Goal: Task Accomplishment & Management: Manage account settings

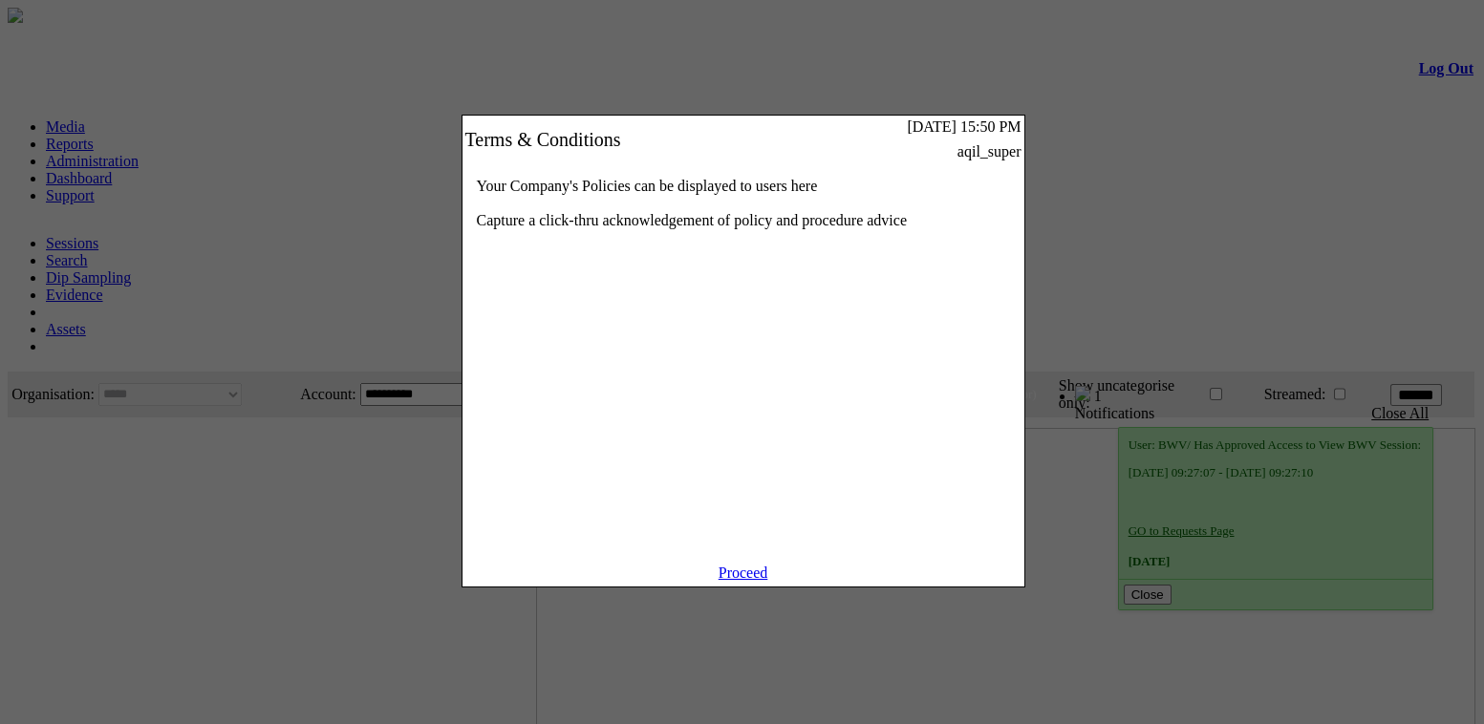
click at [736, 581] on link "Proceed" at bounding box center [744, 573] width 50 height 16
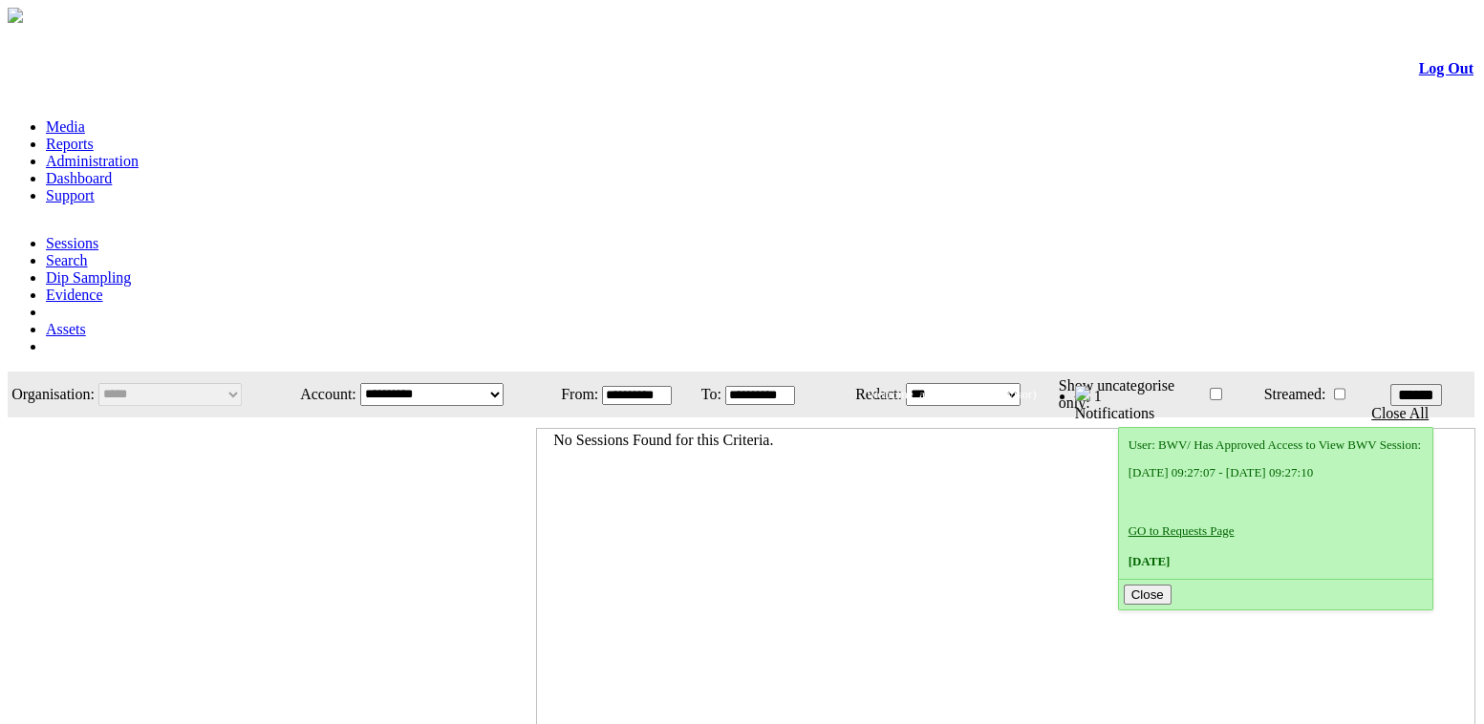
click at [139, 153] on link "Administration" at bounding box center [92, 161] width 93 height 16
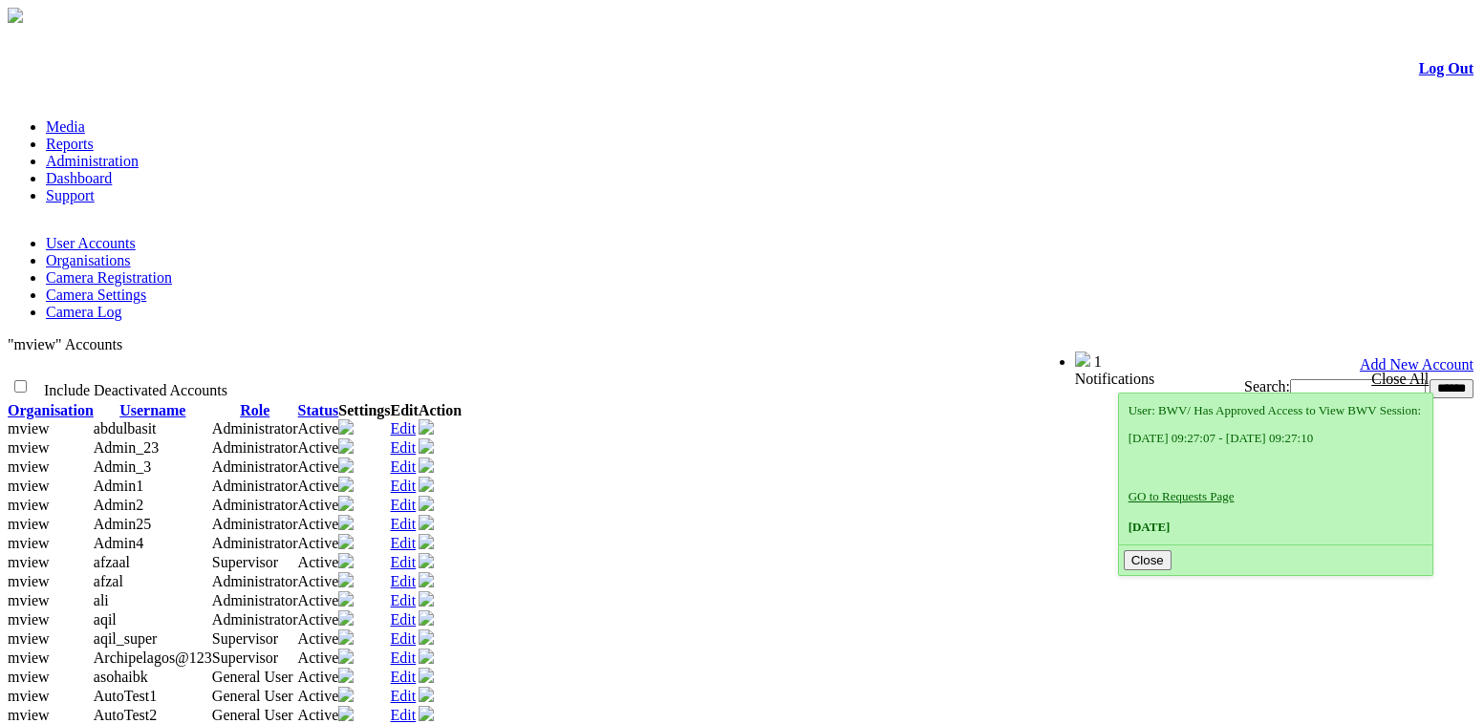
click at [417, 459] on link "Edit" at bounding box center [404, 467] width 26 height 16
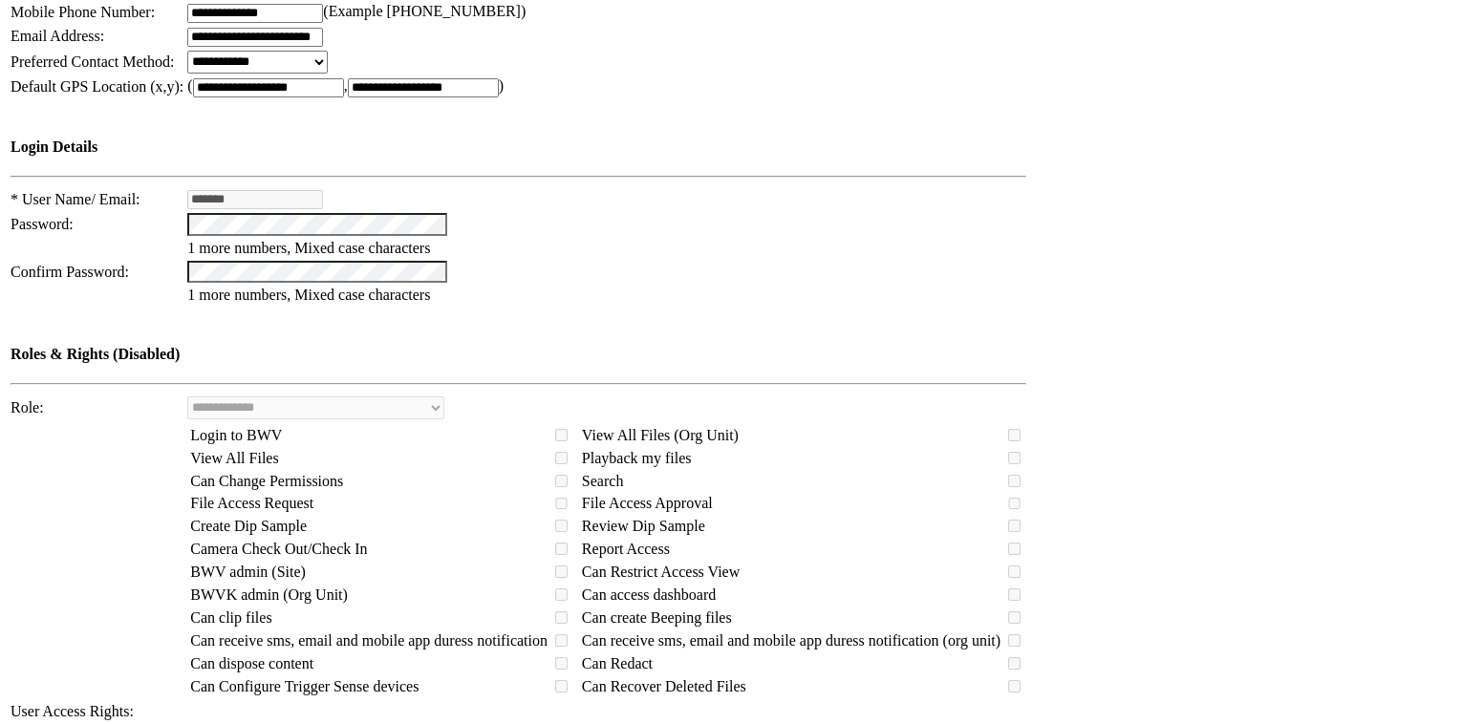
scroll to position [131, 0]
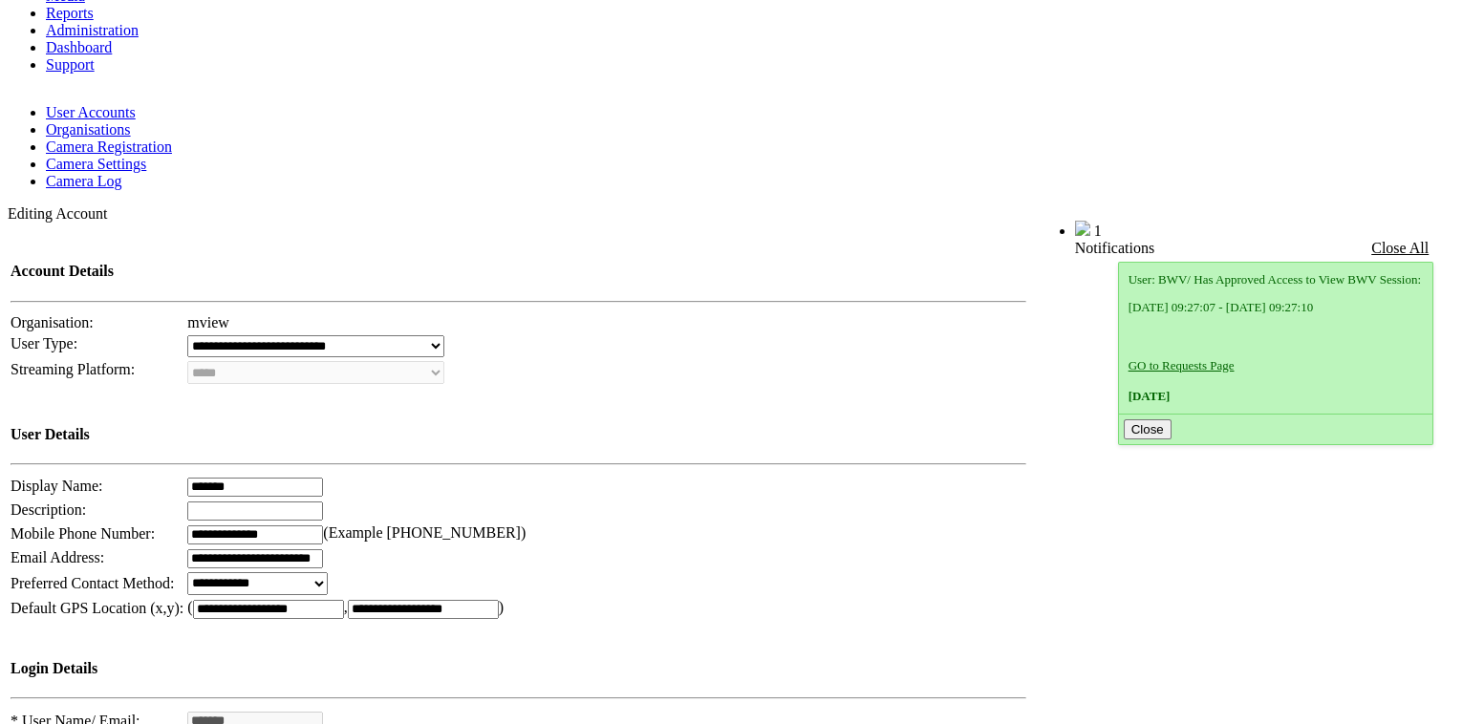
click at [103, 104] on link "User Accounts" at bounding box center [91, 112] width 90 height 16
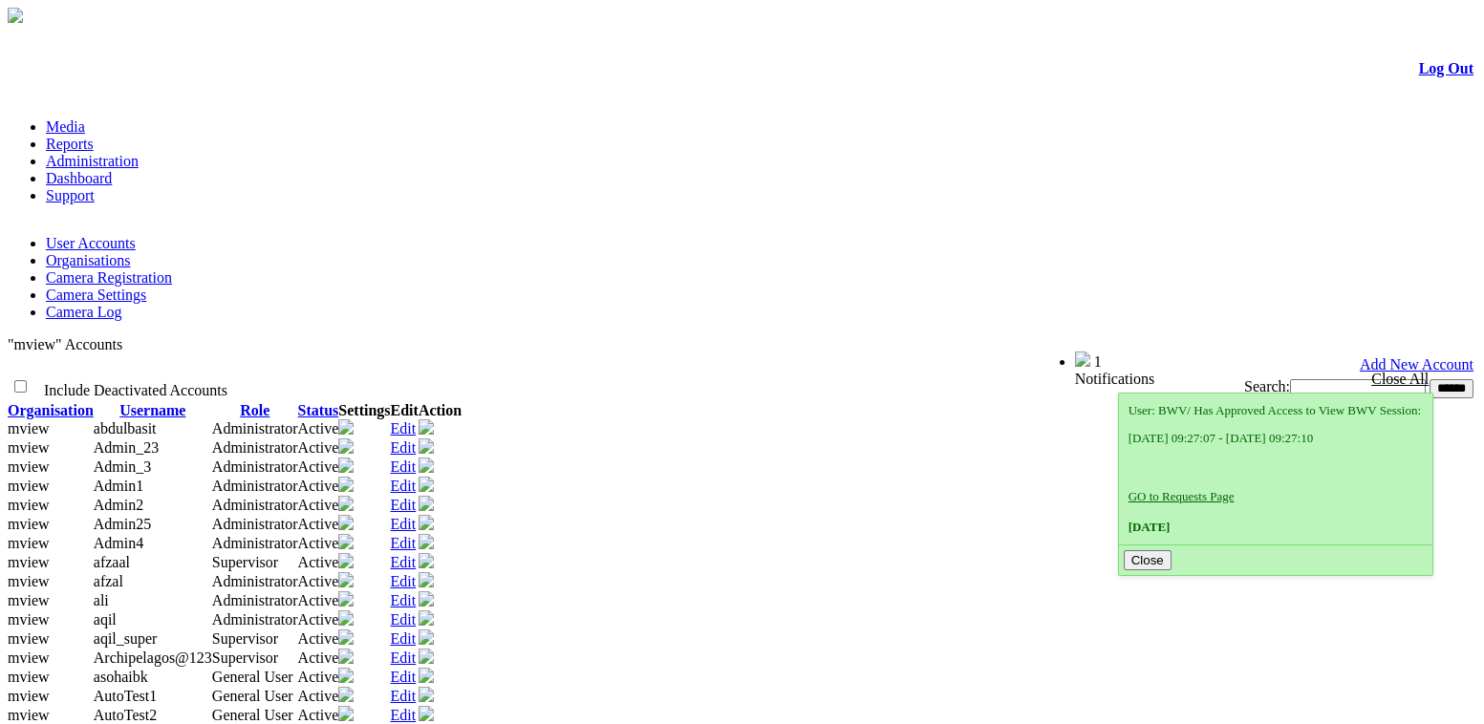
drag, startPoint x: 1294, startPoint y: 232, endPoint x: 1269, endPoint y: 245, distance: 27.8
click at [1294, 379] on input "text" at bounding box center [1358, 388] width 136 height 19
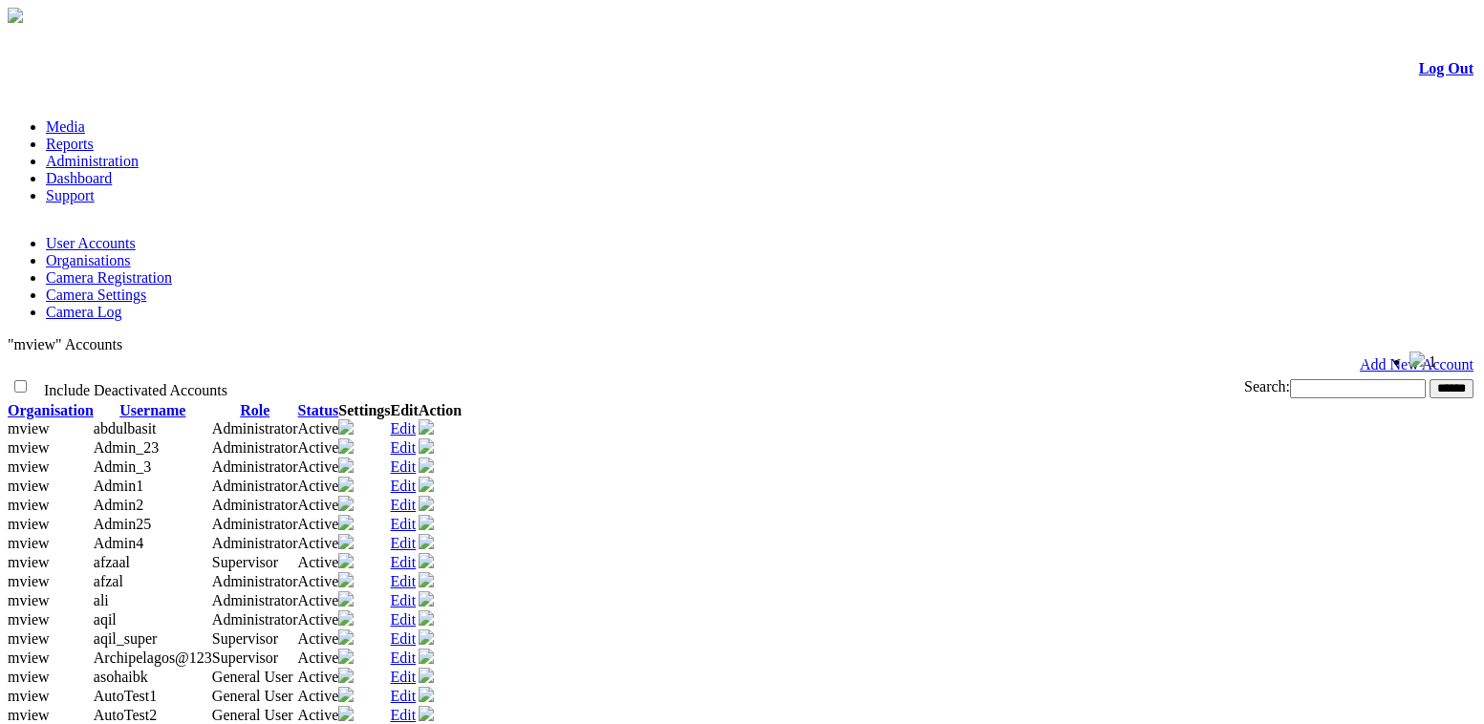
click at [1461, 598] on form "Log Out Media Reports Administration Dashboard Support User Accounts Organisati…" at bounding box center [742, 479] width 1469 height 905
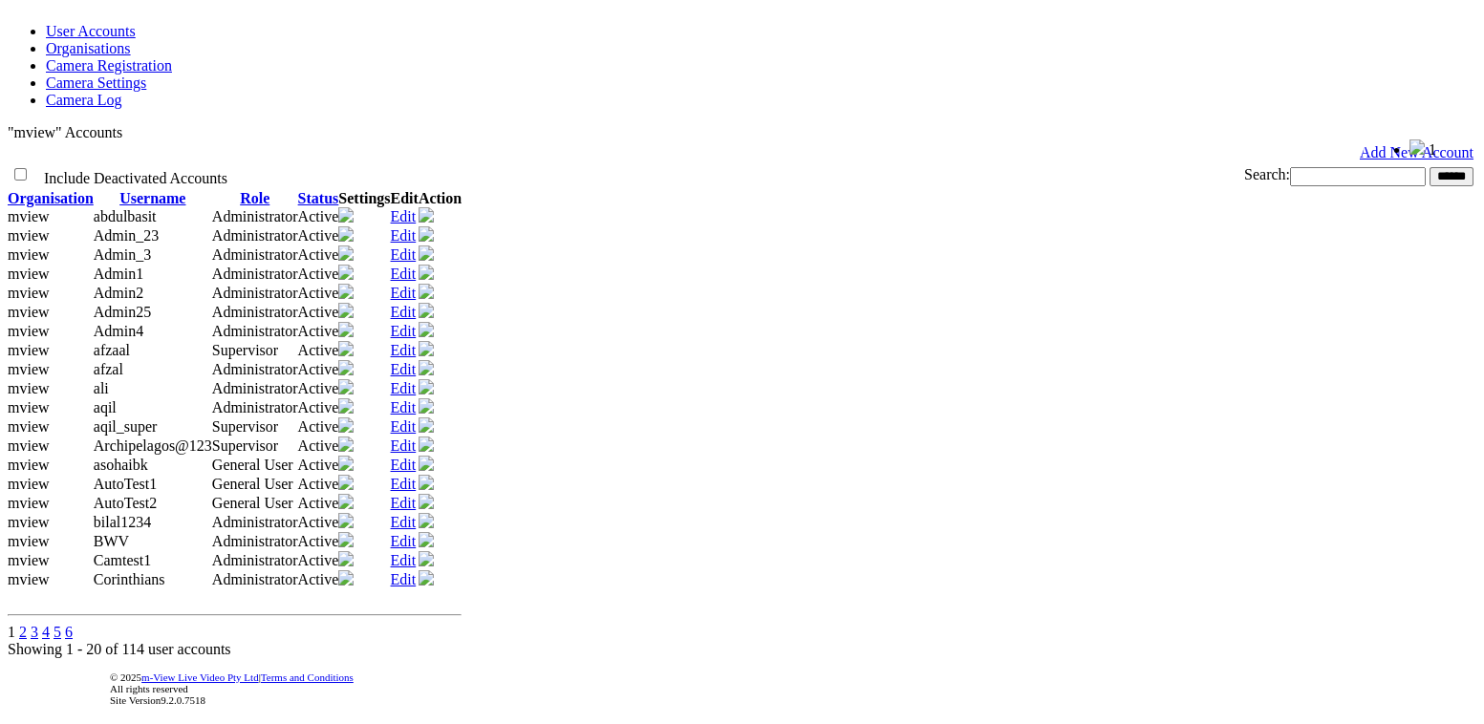
scroll to position [347, 0]
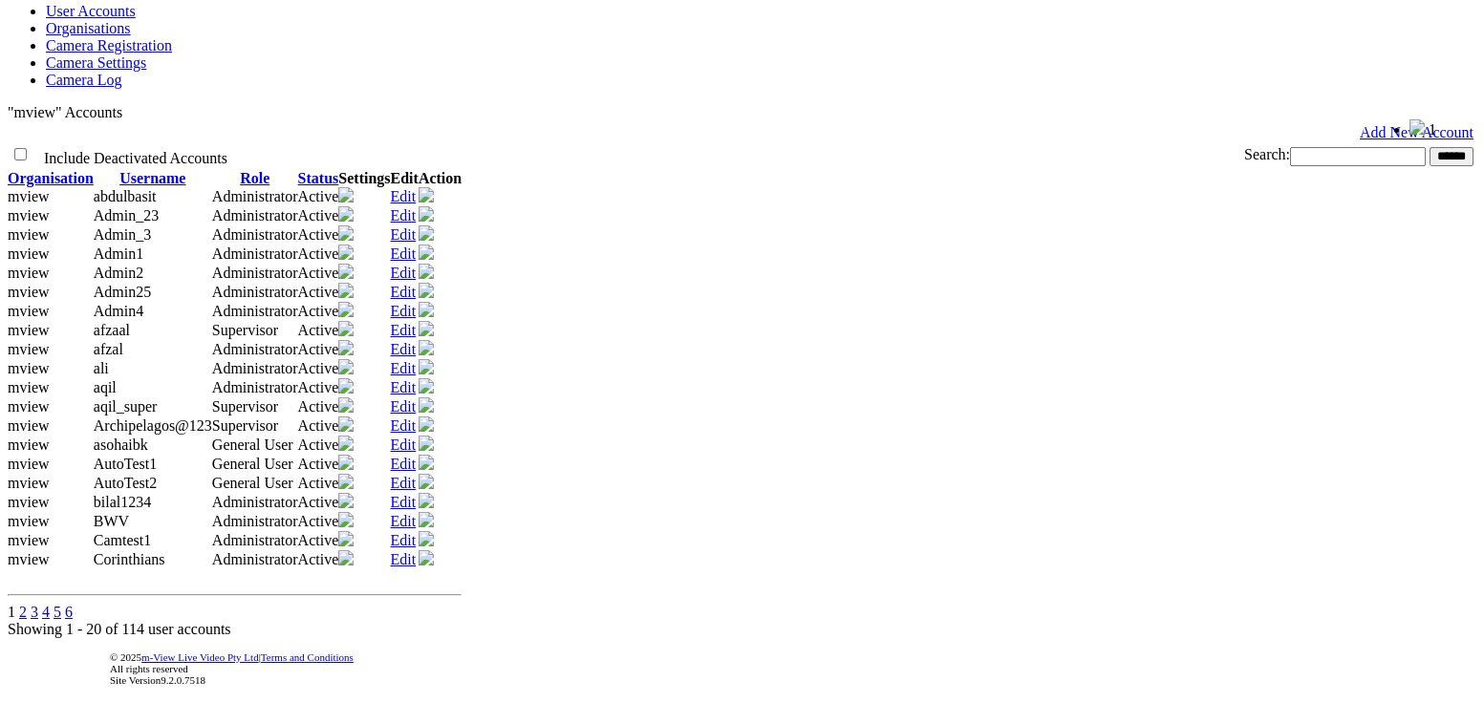
click at [417, 398] on link "Edit" at bounding box center [404, 406] width 26 height 16
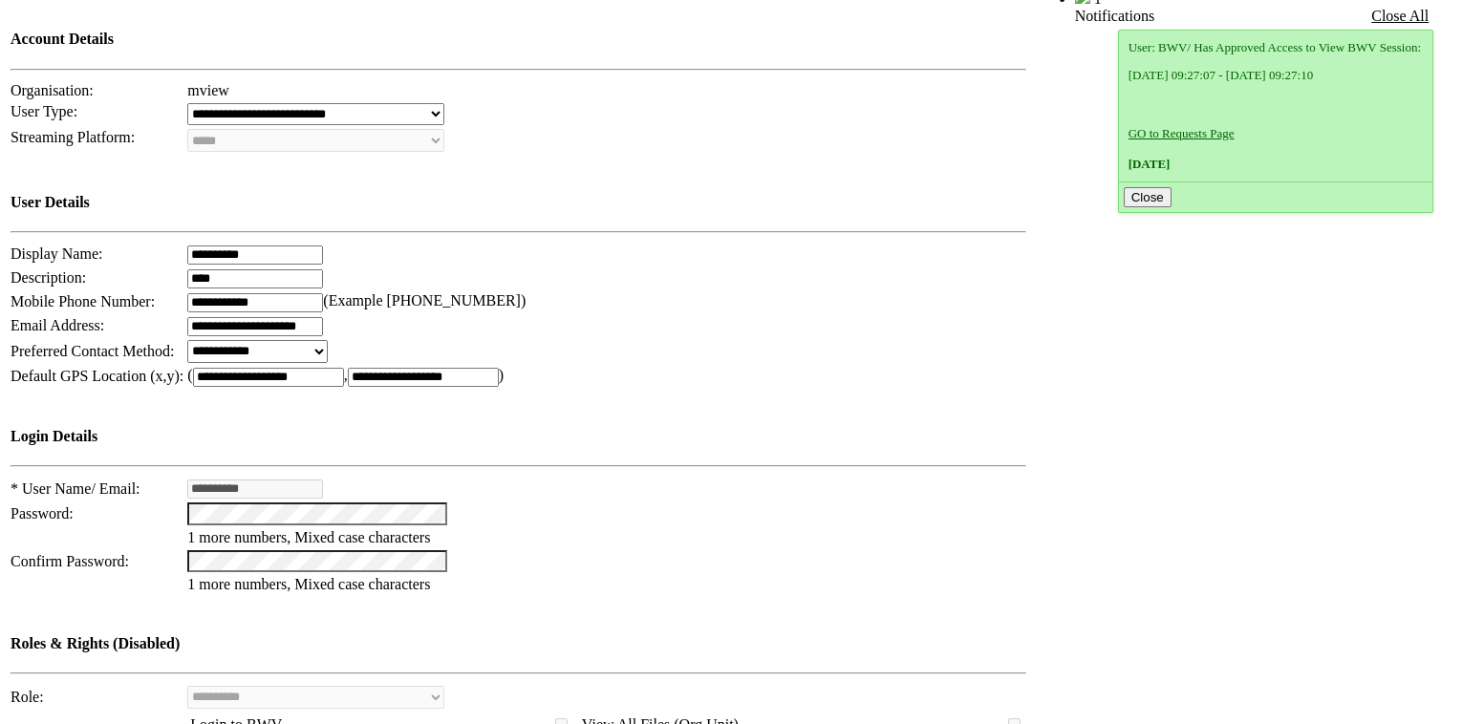
scroll to position [608, 0]
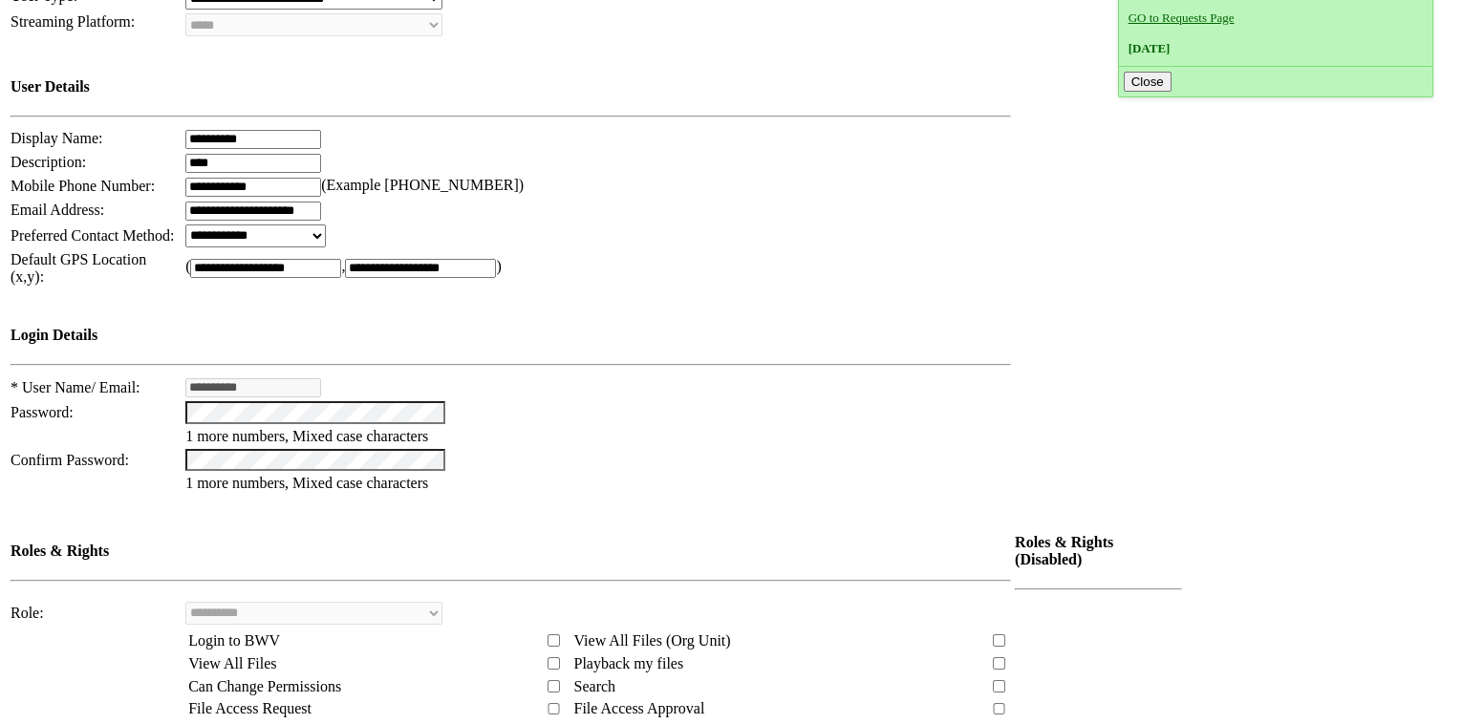
scroll to position [566, 0]
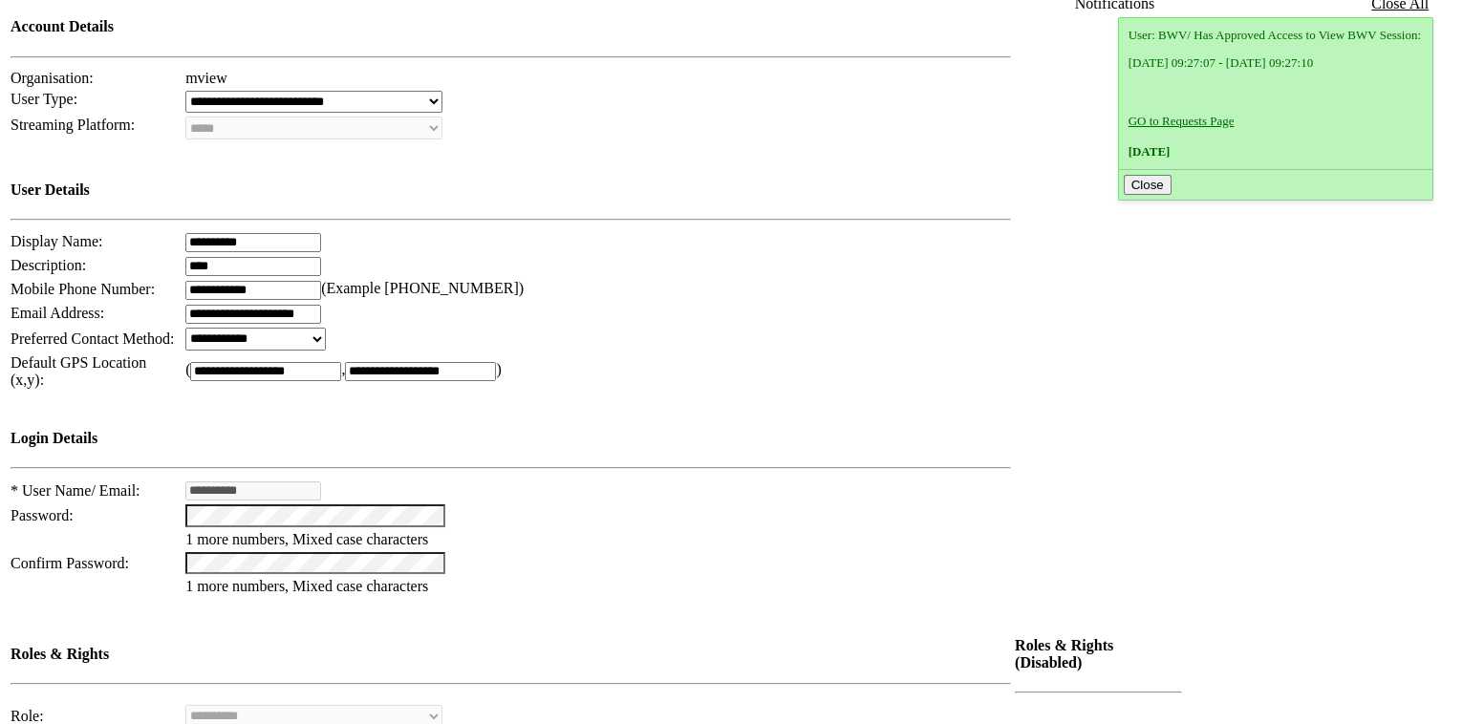
scroll to position [521, 0]
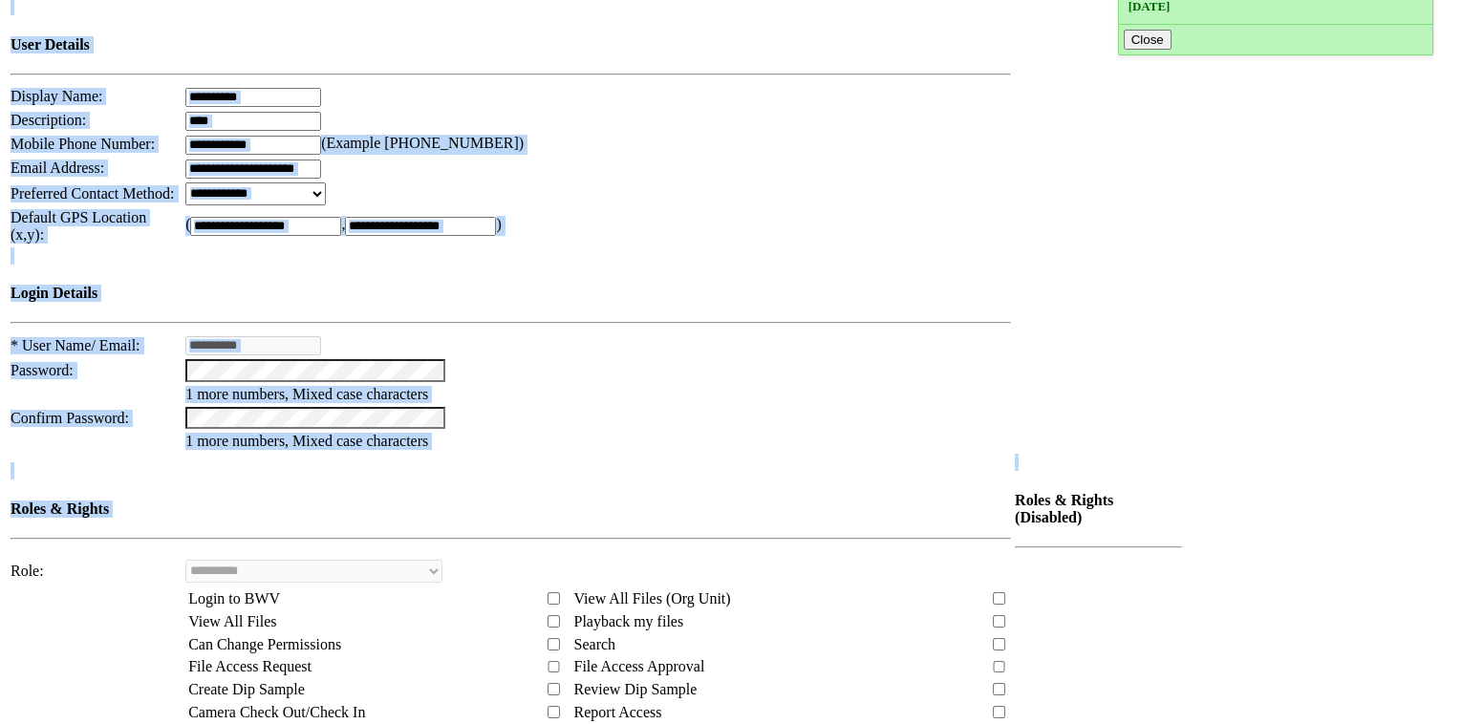
drag, startPoint x: 1124, startPoint y: 283, endPoint x: 988, endPoint y: 288, distance: 135.8
click at [983, 287] on td "**********" at bounding box center [596, 472] width 1177 height 1279
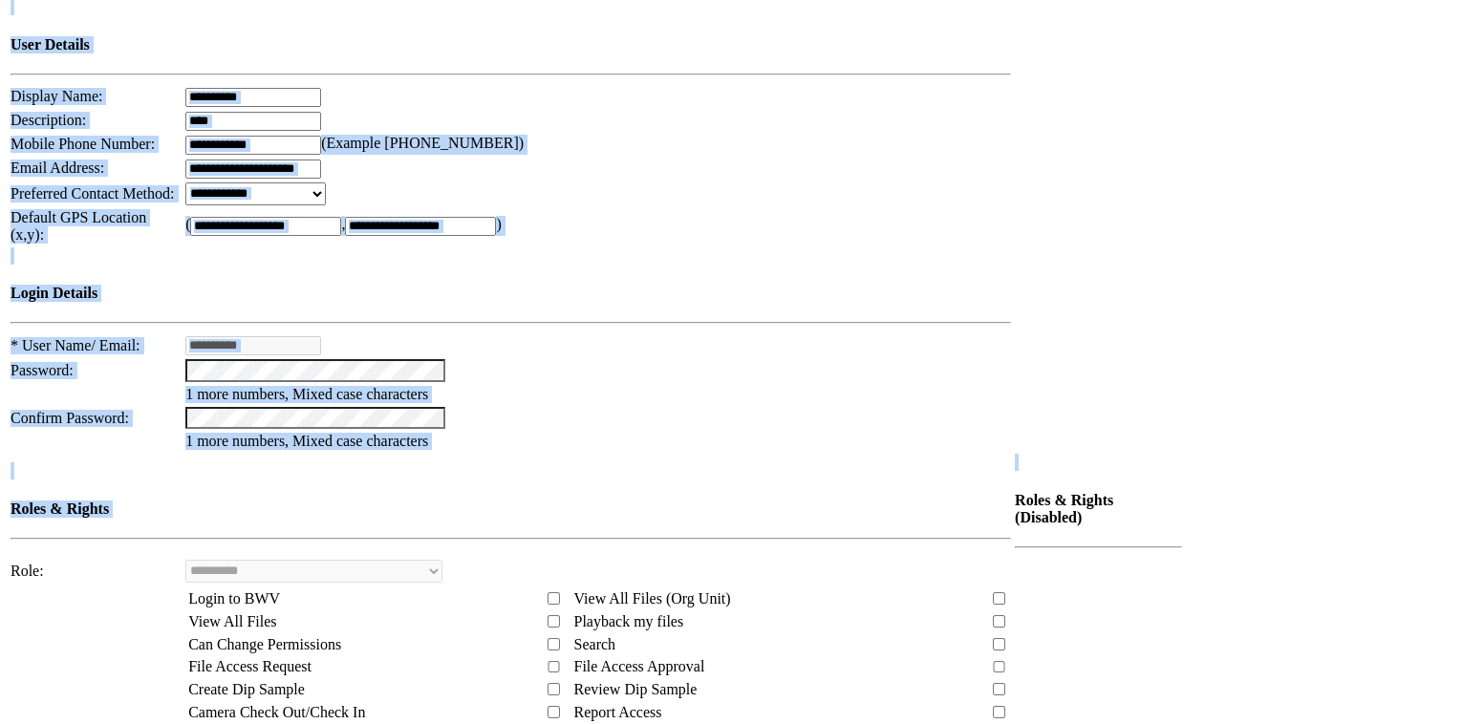
click at [1025, 311] on table "**********" at bounding box center [596, 472] width 1177 height 1279
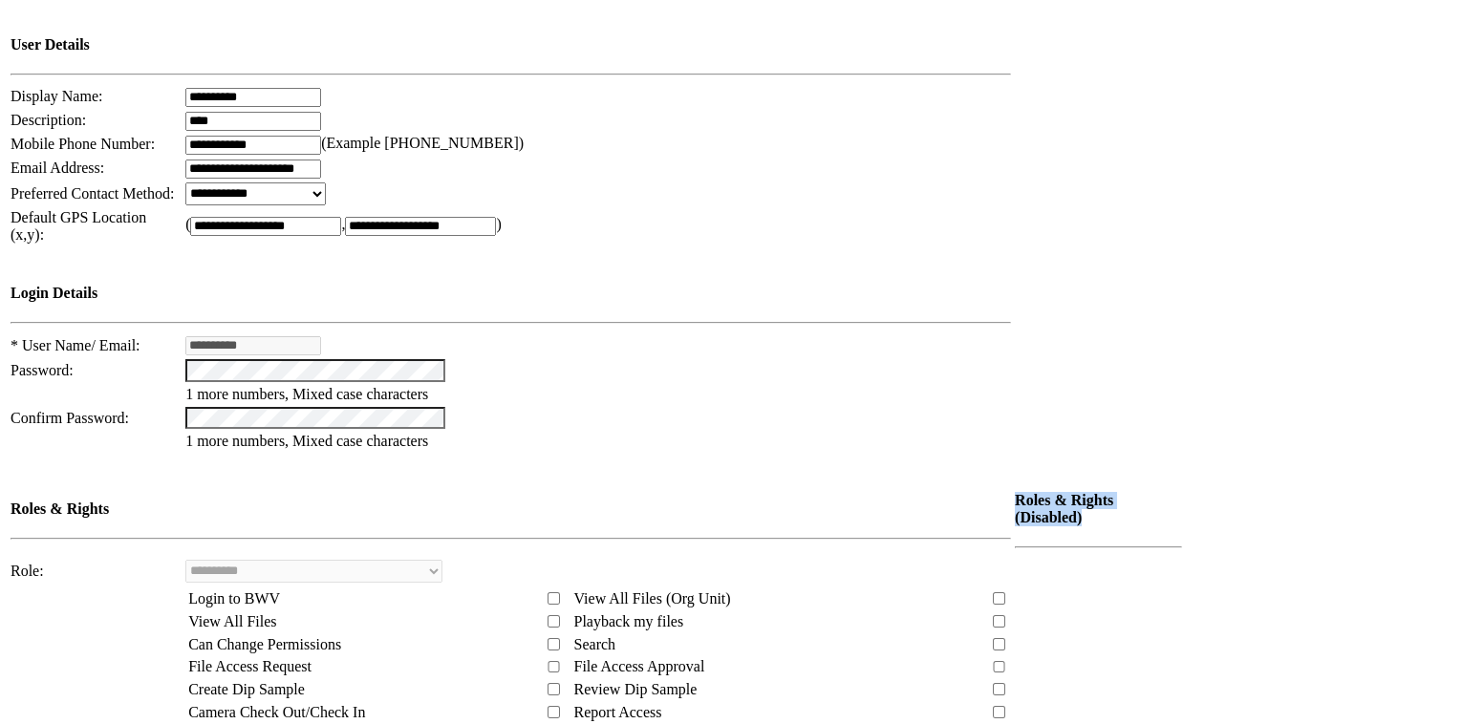
drag, startPoint x: 988, startPoint y: 279, endPoint x: 1115, endPoint y: 283, distance: 127.1
click at [1115, 492] on h4 "Roles & Rights (Disabled)" at bounding box center [1098, 509] width 167 height 34
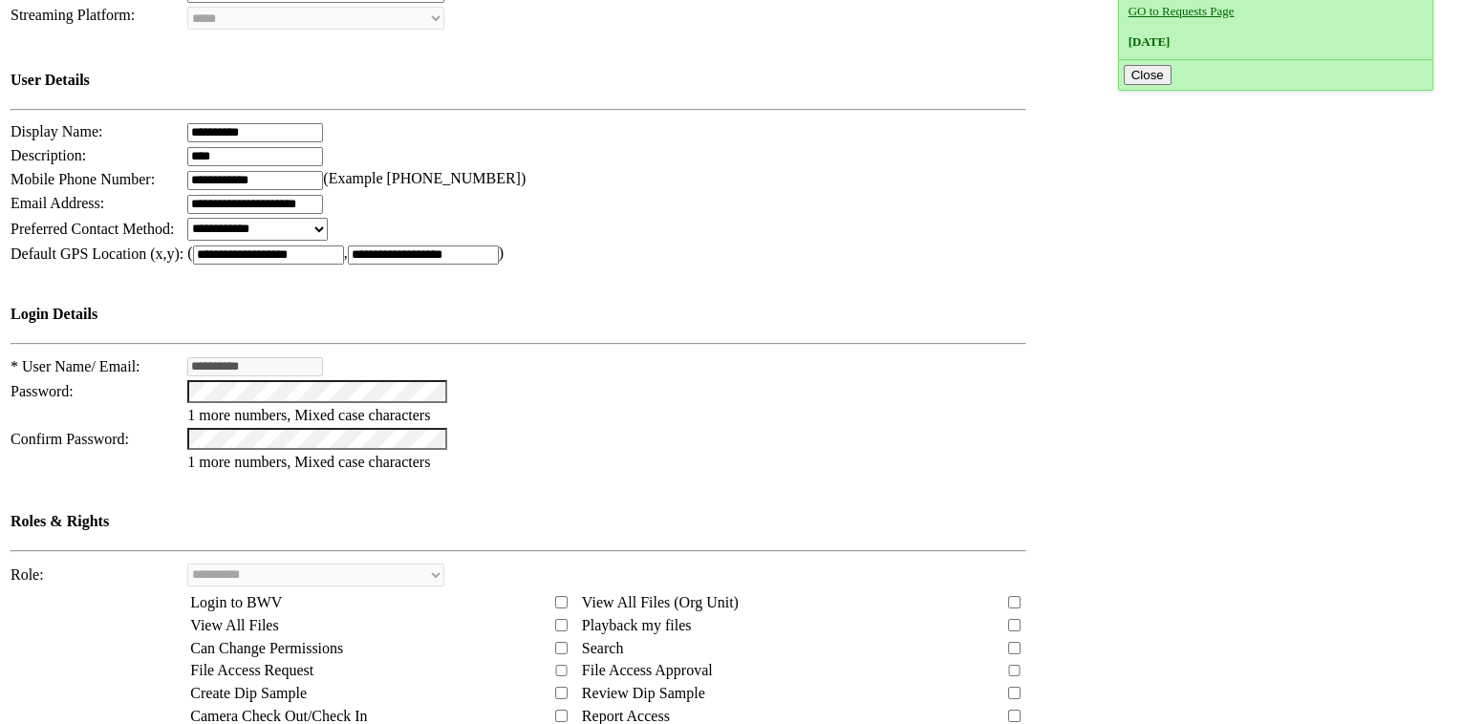
scroll to position [305, 0]
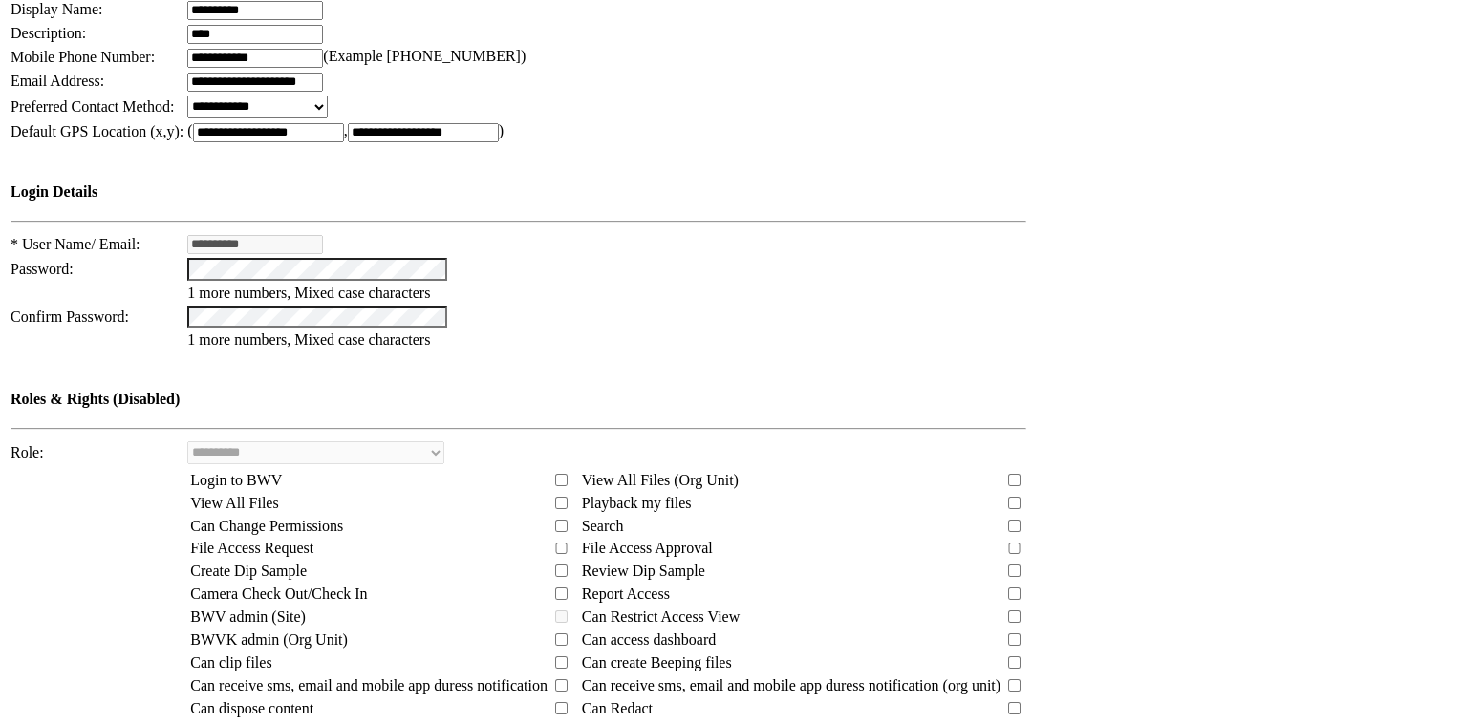
scroll to position [869, 0]
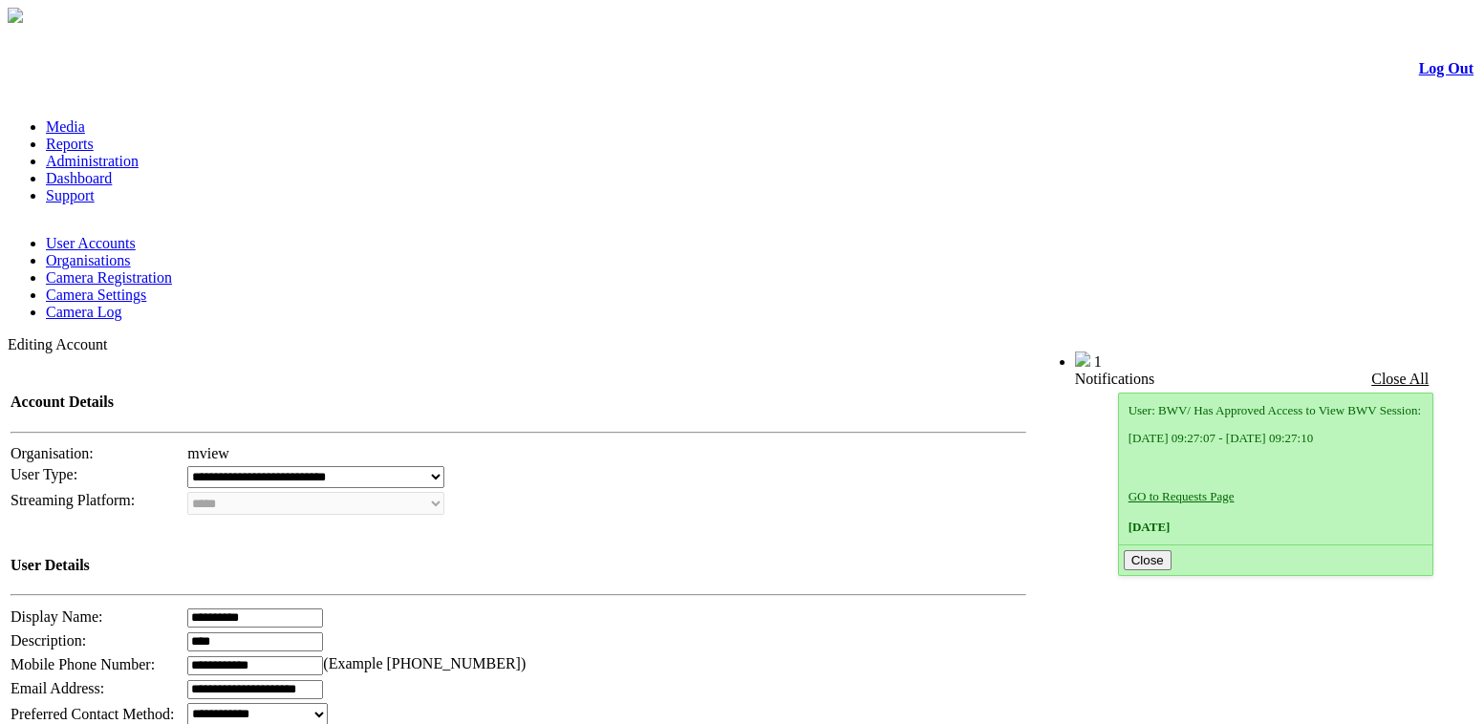
click at [865, 518] on td "User Details" at bounding box center [519, 561] width 1018 height 87
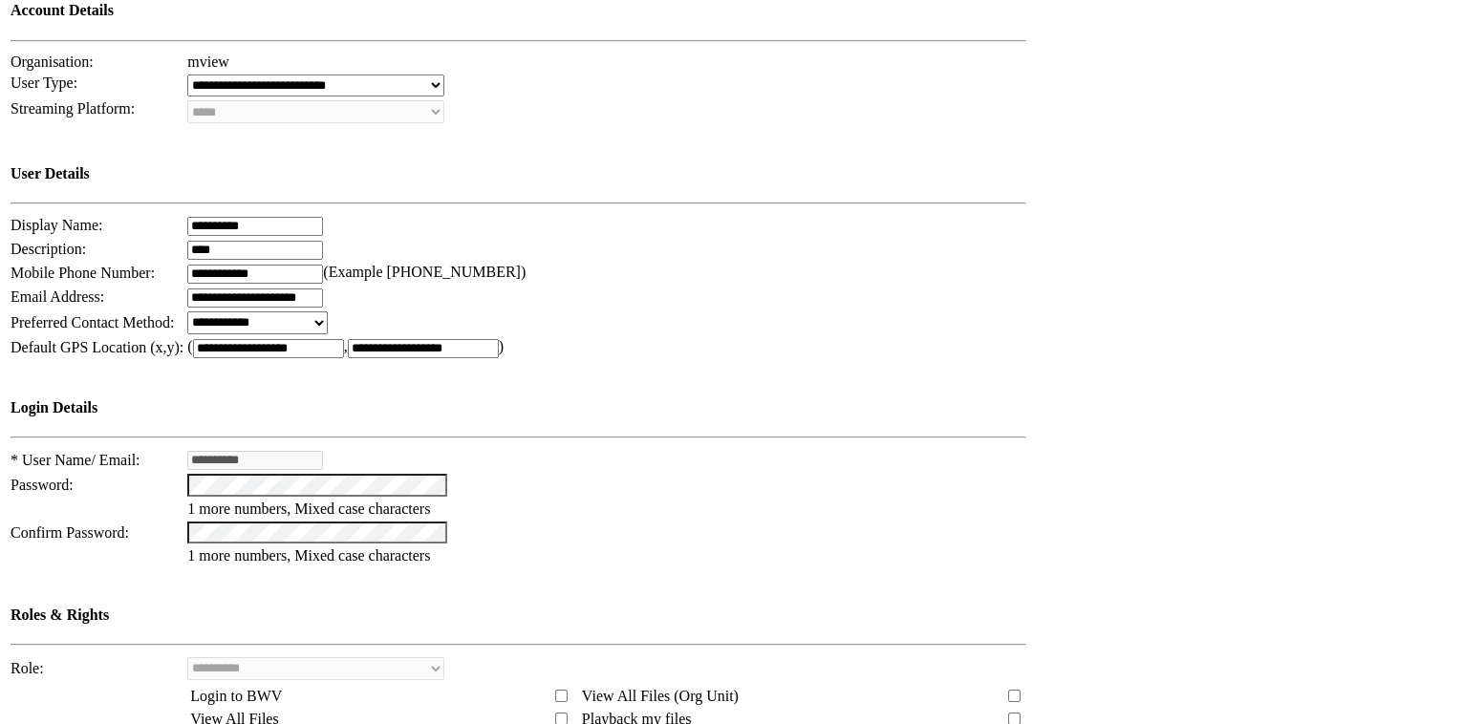
scroll to position [912, 0]
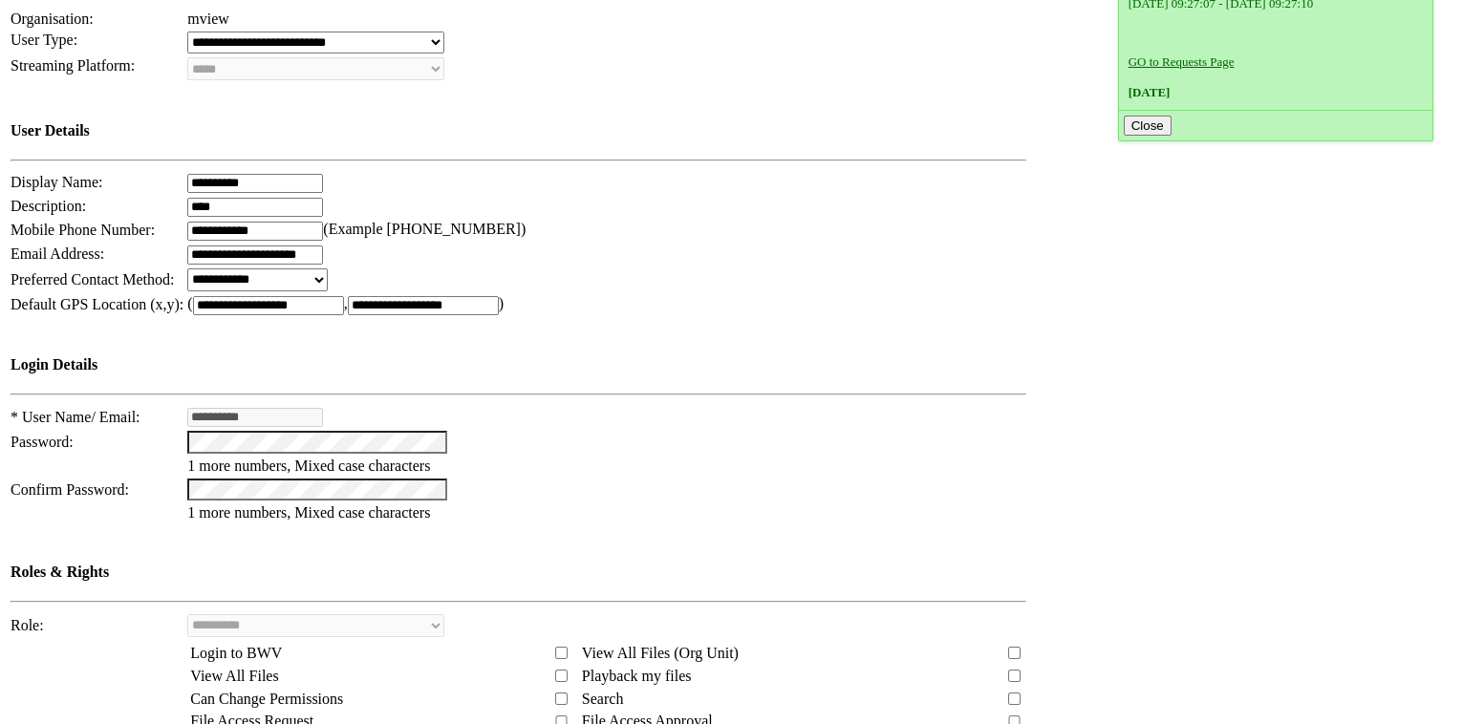
scroll to position [392, 0]
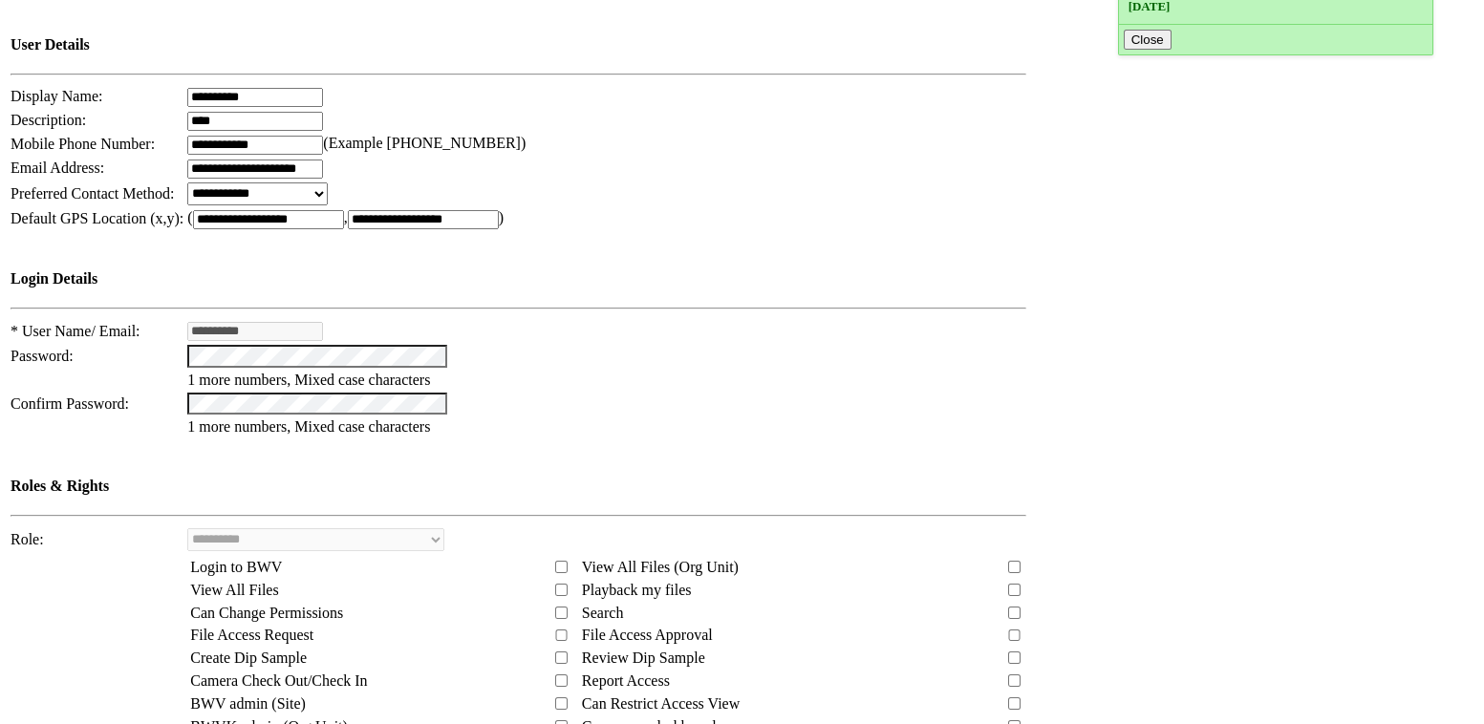
click at [1100, 286] on td "**********" at bounding box center [596, 449] width 1177 height 1233
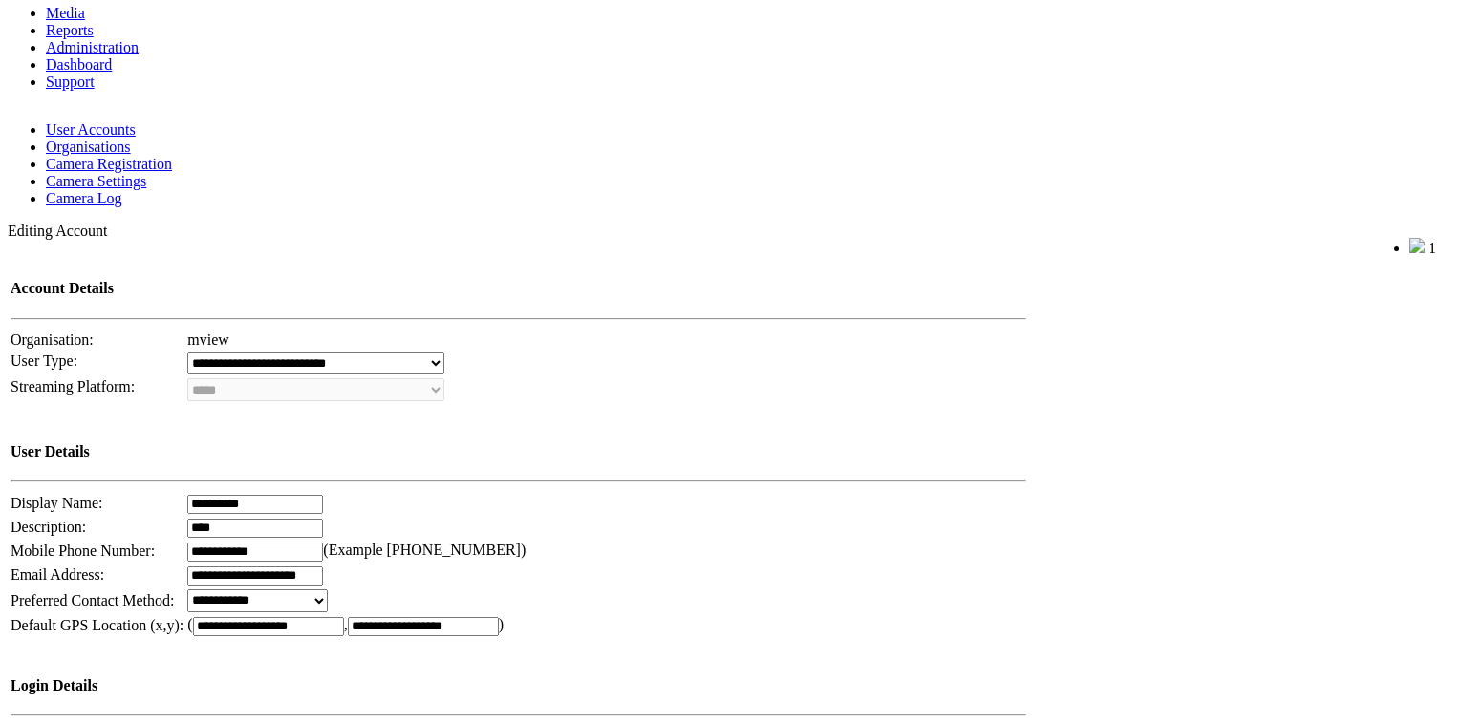
scroll to position [0, 0]
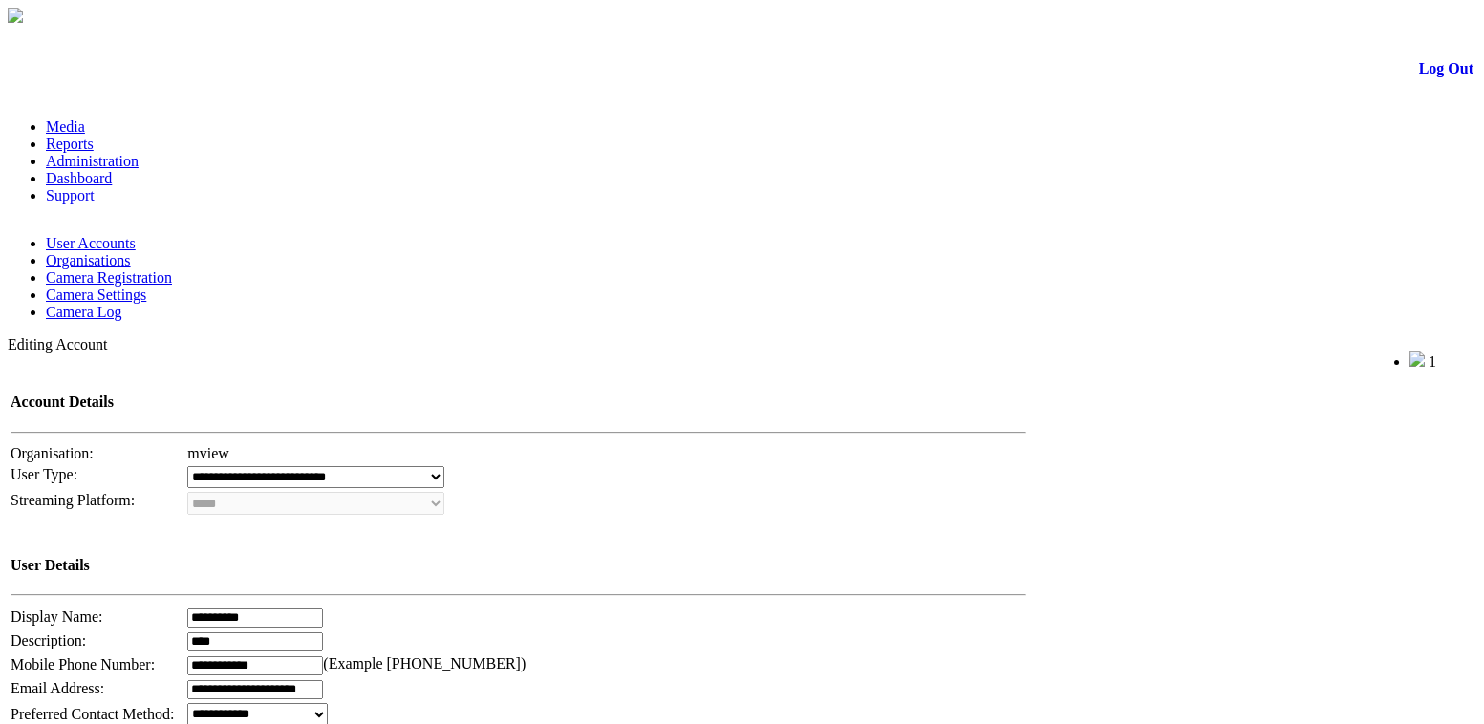
click at [95, 235] on link "User Accounts" at bounding box center [91, 243] width 90 height 16
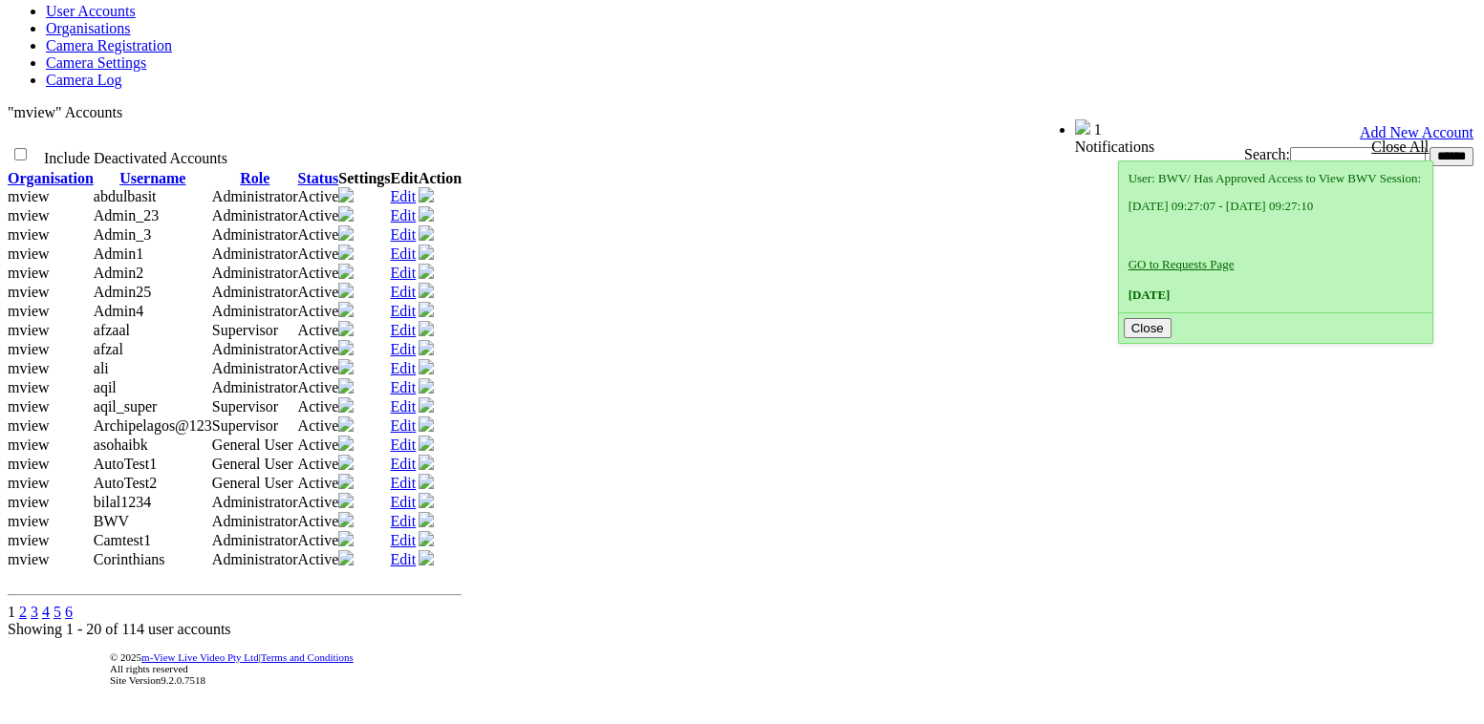
scroll to position [148, 0]
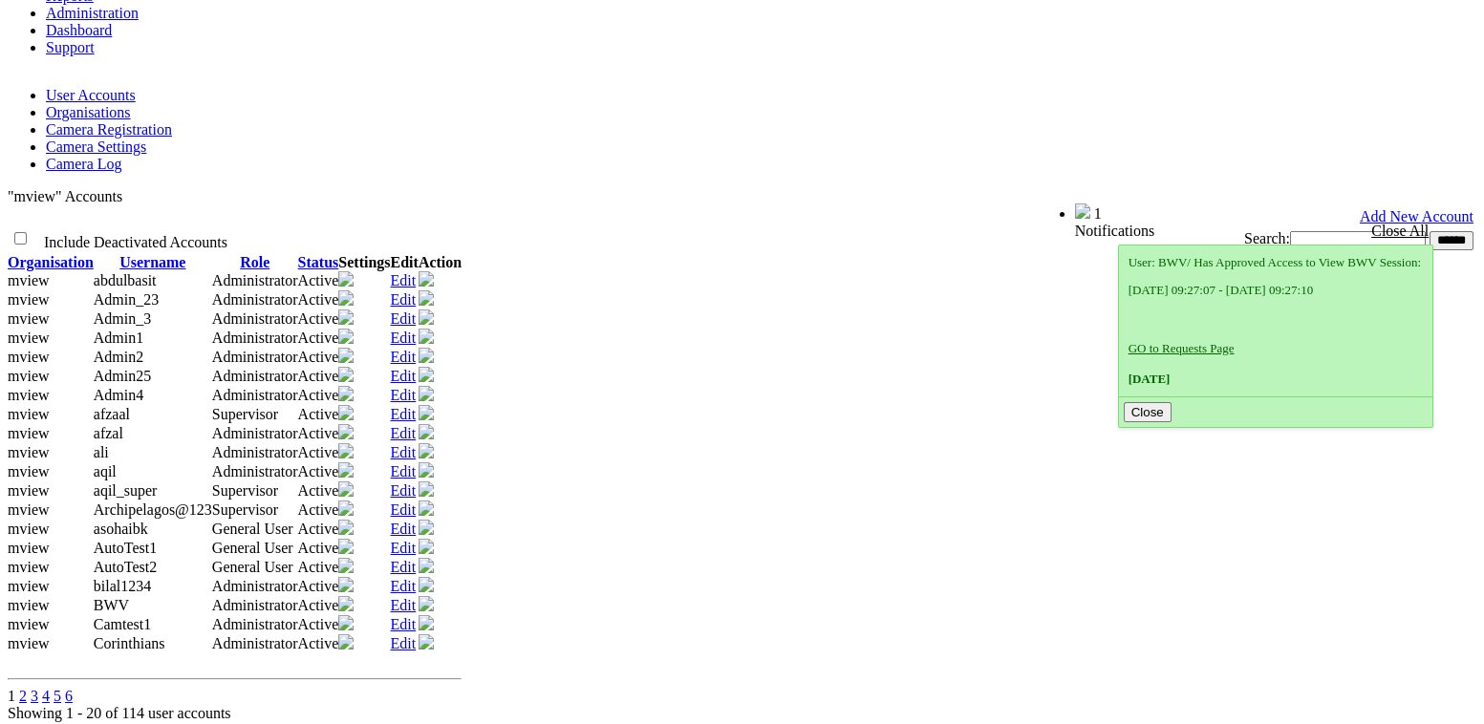
click at [417, 368] on link "Edit" at bounding box center [404, 376] width 26 height 16
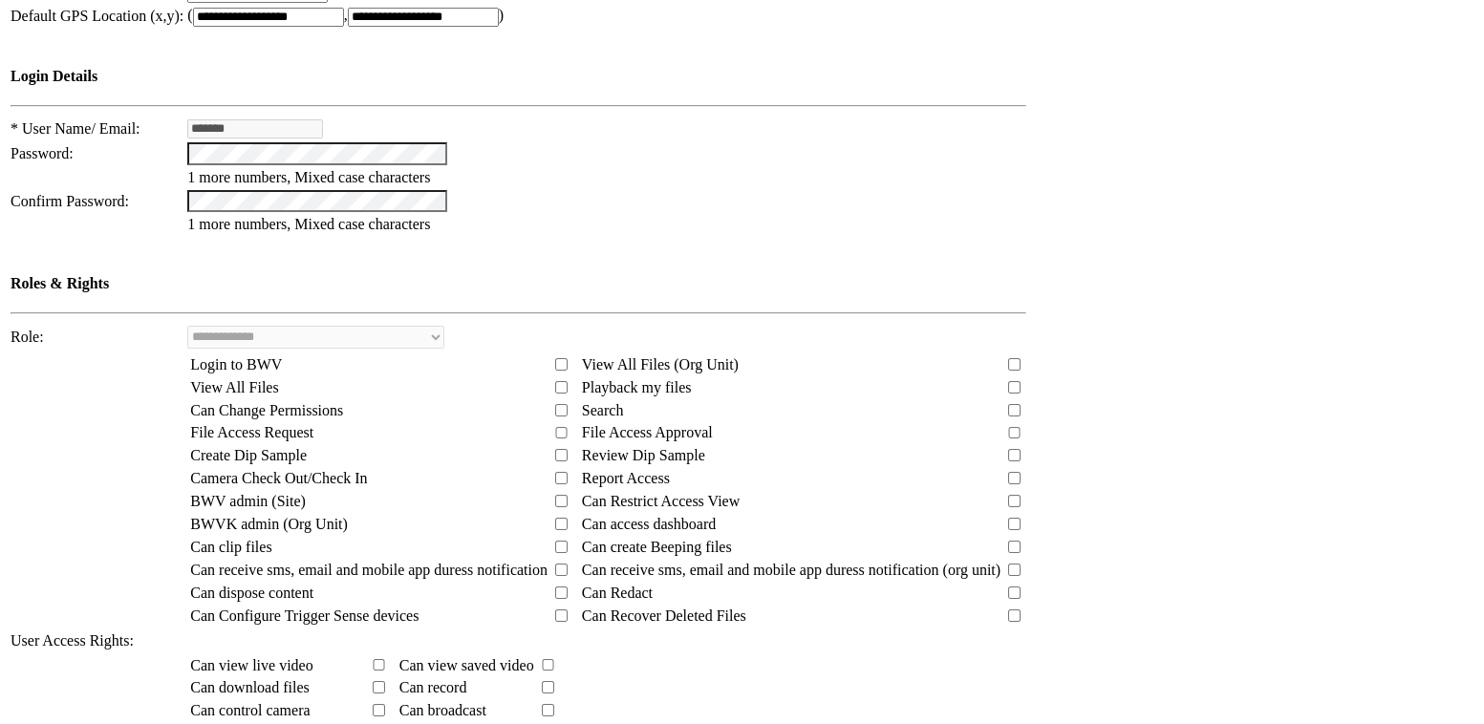
scroll to position [826, 0]
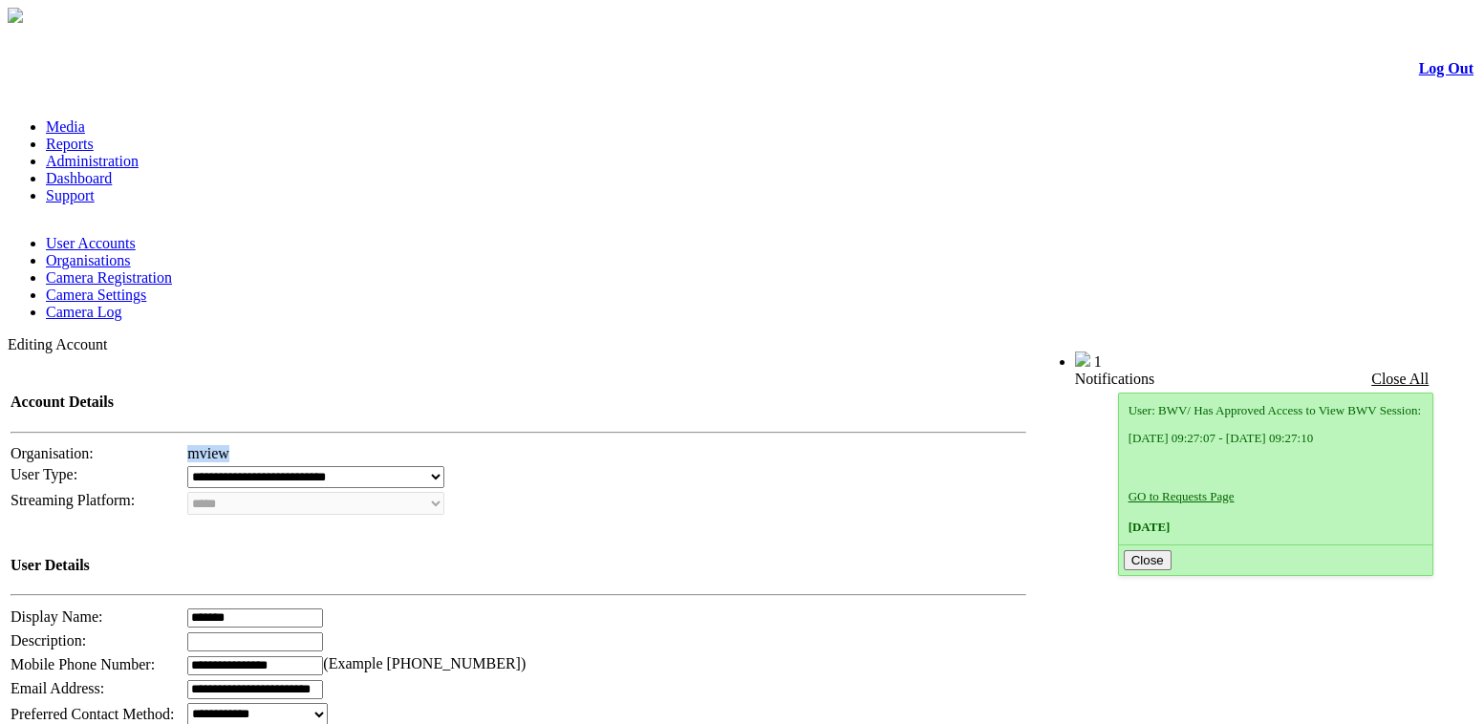
drag, startPoint x: 204, startPoint y: 253, endPoint x: 278, endPoint y: 245, distance: 75.0
click at [266, 444] on td "mview" at bounding box center [606, 453] width 841 height 19
